Goal: Check status: Check status

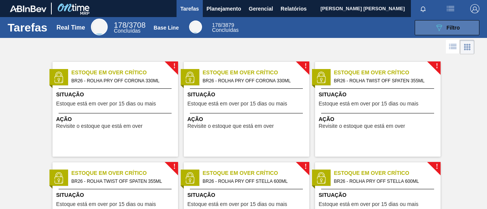
click at [418, 22] on button "089F7B8B-B2A5-4AFE-B5C0-19BA573D28AC Filtro" at bounding box center [446, 27] width 65 height 15
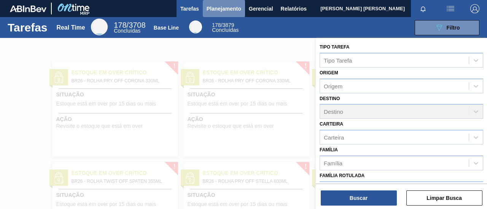
click at [225, 6] on span "Planejamento" at bounding box center [223, 8] width 35 height 9
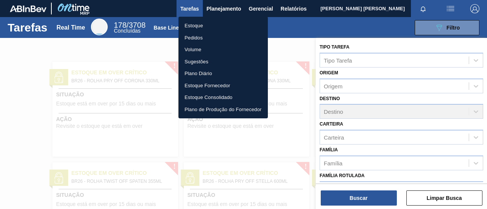
click at [199, 37] on li "Pedidos" at bounding box center [222, 38] width 89 height 12
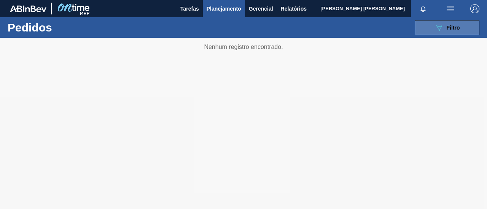
click at [430, 33] on button "089F7B8B-B2A5-4AFE-B5C0-19BA573D28AC Filtro" at bounding box center [446, 27] width 65 height 15
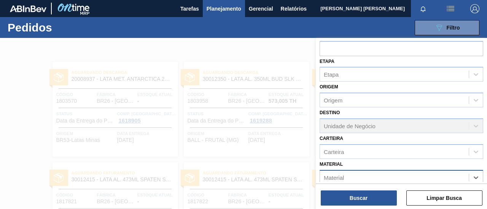
scroll to position [95, 0]
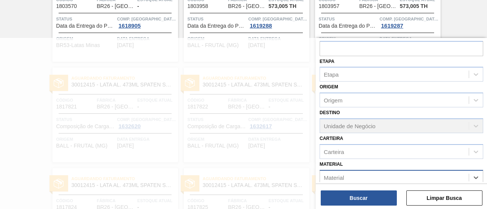
click at [379, 176] on div "Material" at bounding box center [394, 177] width 149 height 11
type input "clarex"
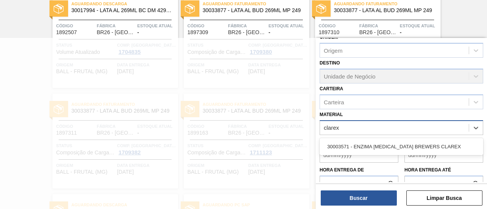
scroll to position [71, 0]
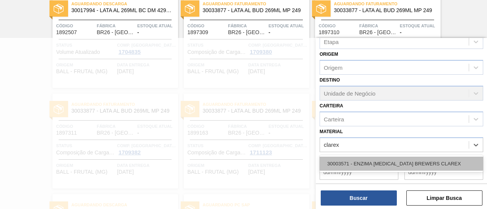
click at [386, 157] on div "30003571 - ENZIMA [MEDICAL_DATA] BREWERS CLAREX" at bounding box center [400, 164] width 163 height 14
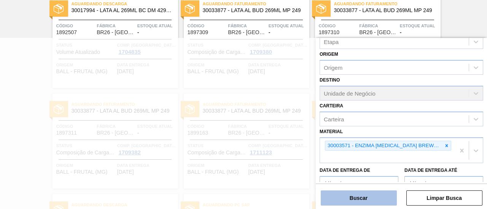
click at [360, 206] on button "Buscar" at bounding box center [358, 198] width 76 height 15
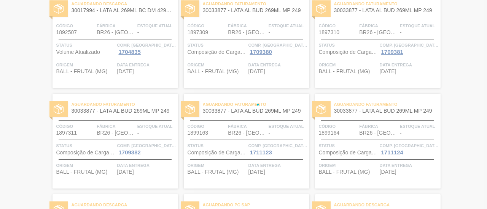
click at [361, 200] on div at bounding box center [243, 104] width 487 height 209
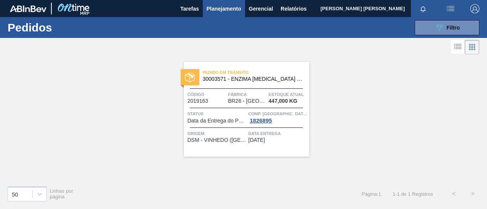
scroll to position [0, 0]
click at [295, 146] on div "Pedido [PERSON_NAME] 30003571 - ENZIMA [MEDICAL_DATA] BREWERS CLAREX Código 201…" at bounding box center [246, 109] width 125 height 95
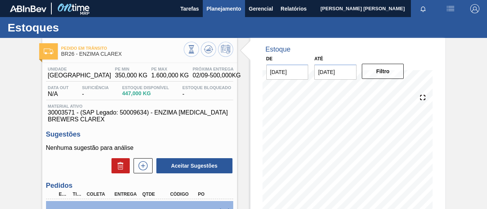
click at [231, 7] on span "Planejamento" at bounding box center [223, 8] width 35 height 9
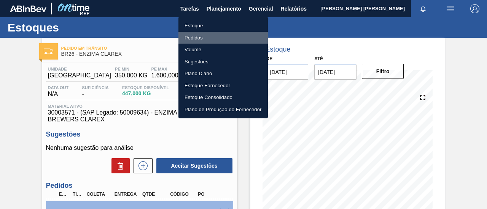
click at [203, 36] on li "Pedidos" at bounding box center [222, 38] width 89 height 12
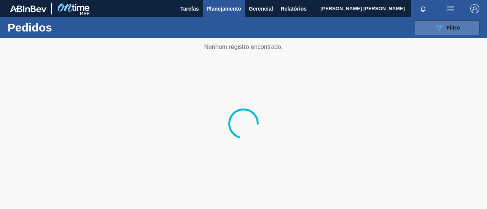
click at [447, 23] on div "089F7B8B-B2A5-4AFE-B5C0-19BA573D28AC Filtro" at bounding box center [446, 27] width 25 height 9
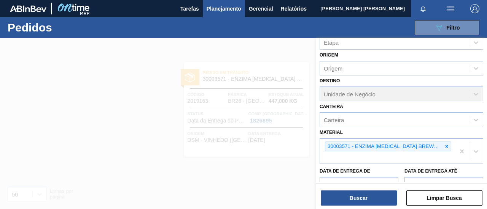
scroll to position [81, 0]
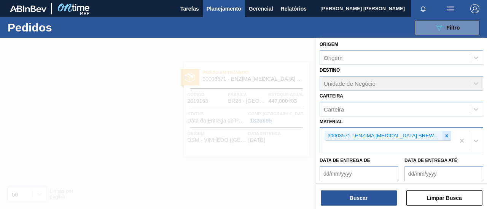
click at [444, 135] on icon at bounding box center [446, 135] width 5 height 5
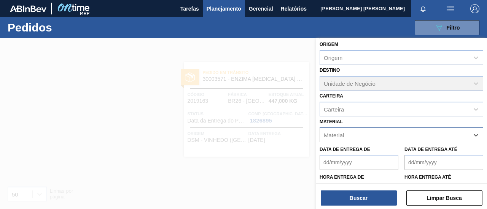
paste input "30019087"
type input "30019087"
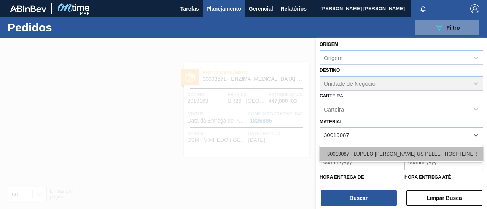
click at [407, 158] on div "30019087 - LUPULO [PERSON_NAME] US PELLET HOSPTEINER" at bounding box center [400, 154] width 163 height 14
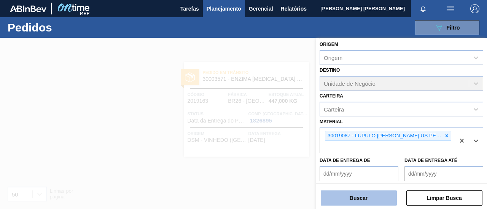
click at [368, 198] on button "Buscar" at bounding box center [358, 198] width 76 height 15
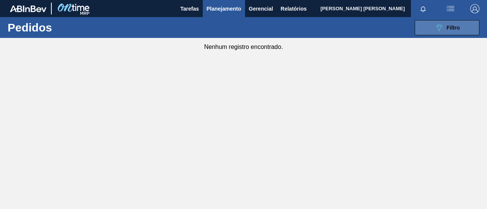
click at [422, 26] on button "089F7B8B-B2A5-4AFE-B5C0-19BA573D28AC Filtro" at bounding box center [446, 27] width 65 height 15
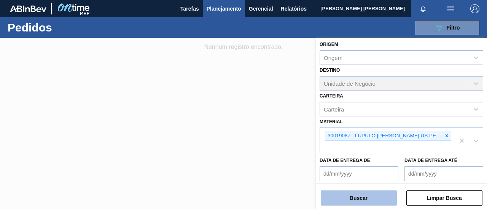
click at [383, 199] on button "Buscar" at bounding box center [358, 198] width 76 height 15
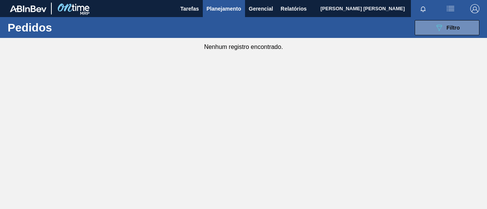
click at [230, 10] on span "Planejamento" at bounding box center [223, 8] width 35 height 9
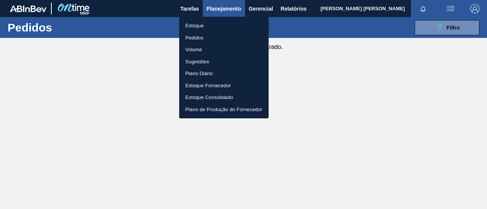
click at [200, 24] on li "Estoque" at bounding box center [223, 26] width 89 height 12
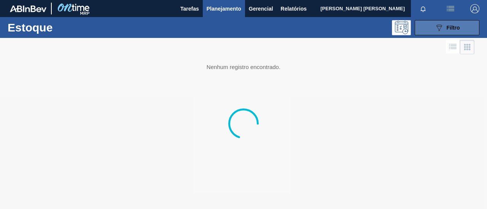
click at [439, 25] on icon "089F7B8B-B2A5-4AFE-B5C0-19BA573D28AC" at bounding box center [438, 27] width 9 height 9
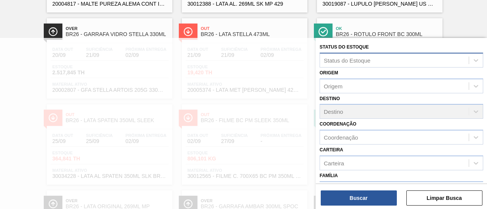
click at [330, 61] on div "Status do Estoque" at bounding box center [346, 60] width 47 height 6
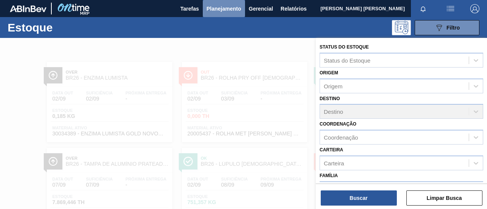
click at [217, 6] on span "Planejamento" at bounding box center [223, 8] width 35 height 9
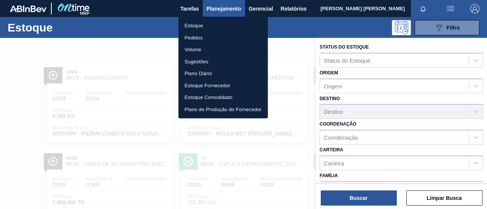
click at [205, 39] on li "Pedidos" at bounding box center [222, 38] width 89 height 12
